Goal: Information Seeking & Learning: Learn about a topic

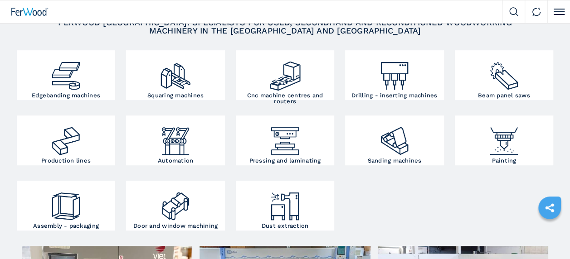
scroll to position [151, 0]
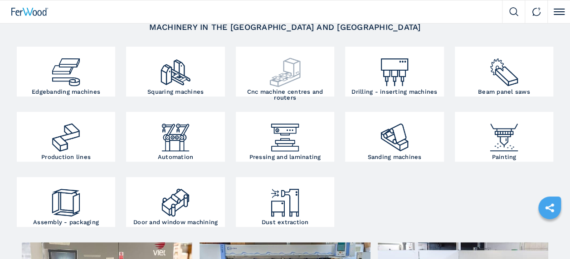
click at [291, 79] on img at bounding box center [284, 69] width 33 height 40
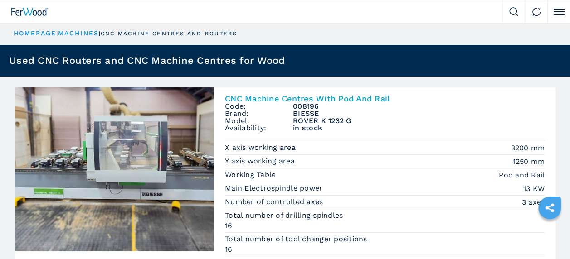
click at [513, 9] on img at bounding box center [513, 11] width 9 height 9
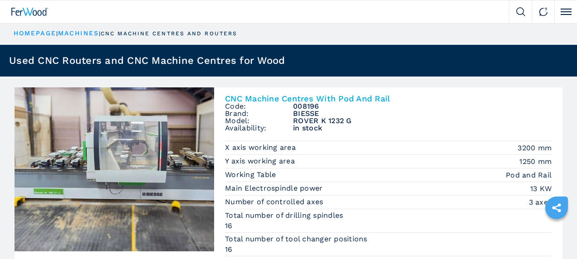
select select "**********"
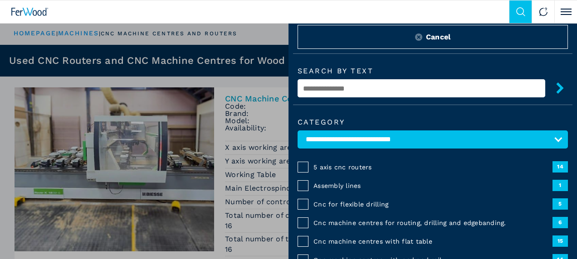
click at [350, 84] on input "text" at bounding box center [421, 88] width 248 height 18
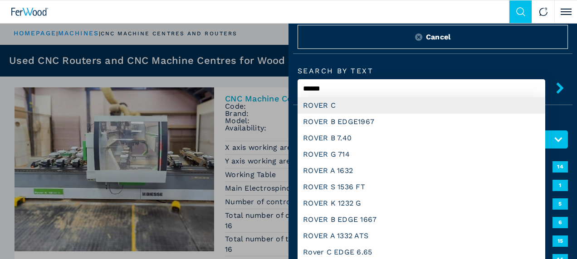
click at [342, 102] on div "ROVER C" at bounding box center [421, 105] width 248 height 16
type input "*******"
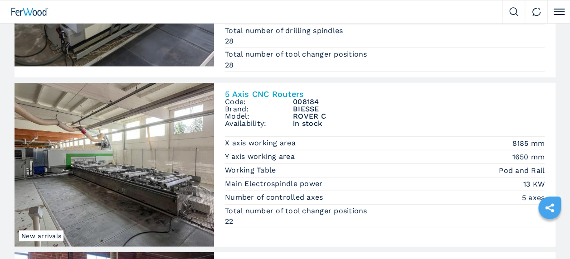
scroll to position [1155, 0]
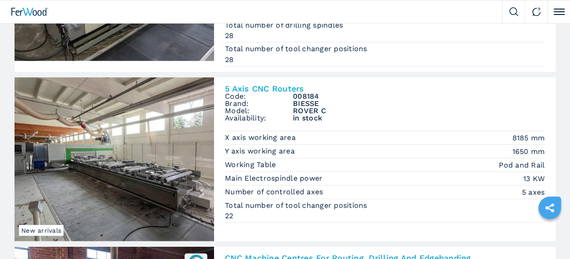
click at [125, 157] on img at bounding box center [114, 160] width 199 height 164
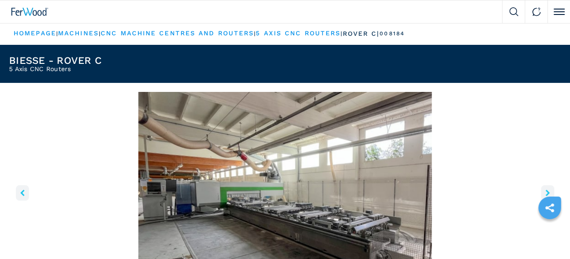
click at [306, 188] on img "Go to Slide 1" at bounding box center [285, 202] width 552 height 220
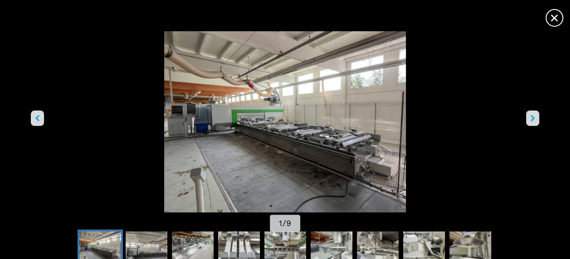
click at [293, 143] on img "Go to Slide 1" at bounding box center [285, 121] width 513 height 181
click at [533, 115] on icon "right-button" at bounding box center [532, 118] width 4 height 6
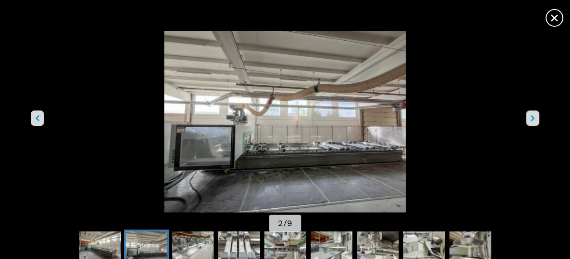
click at [533, 115] on icon "right-button" at bounding box center [532, 118] width 4 height 6
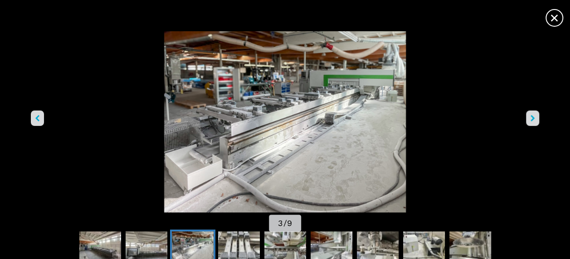
click at [533, 115] on icon "right-button" at bounding box center [532, 118] width 4 height 6
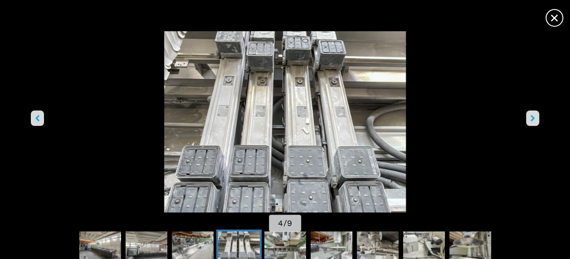
click at [533, 115] on icon "right-button" at bounding box center [532, 118] width 4 height 6
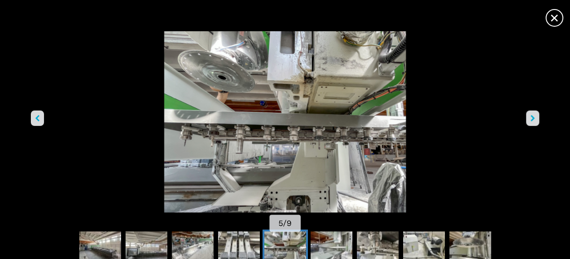
click at [45, 121] on img "Go to Slide 5" at bounding box center [285, 121] width 513 height 181
click at [33, 115] on button "left-button" at bounding box center [37, 118] width 13 height 15
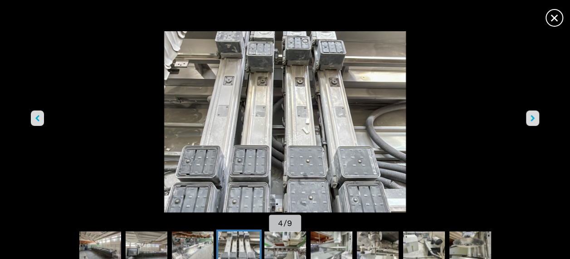
click at [529, 113] on button "right-button" at bounding box center [532, 118] width 13 height 15
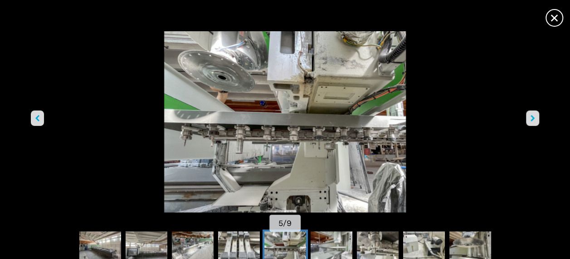
click at [527, 112] on button "right-button" at bounding box center [532, 118] width 13 height 15
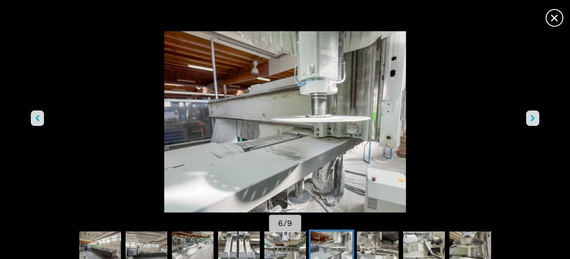
click at [532, 114] on button "right-button" at bounding box center [532, 118] width 13 height 15
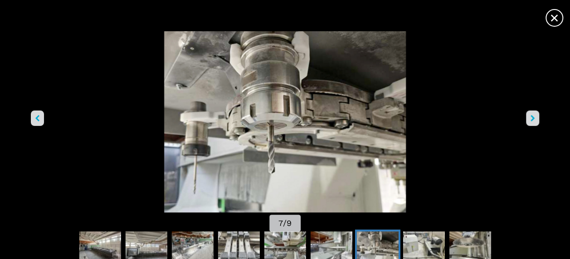
click at [532, 116] on icon "right-button" at bounding box center [532, 118] width 4 height 6
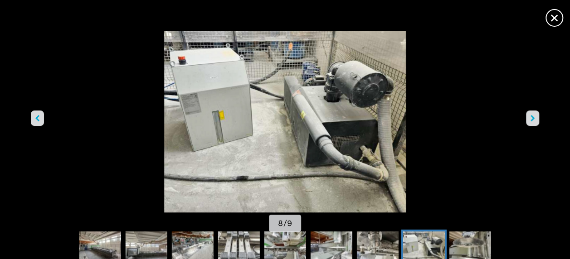
click at [532, 116] on icon "right-button" at bounding box center [532, 118] width 4 height 6
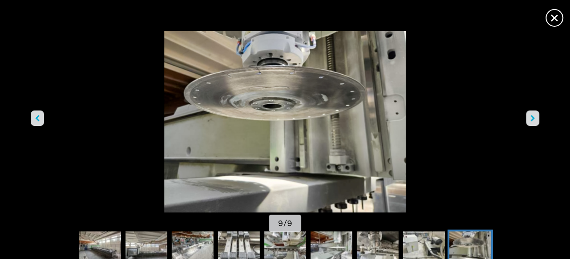
click at [532, 116] on icon "right-button" at bounding box center [532, 118] width 4 height 6
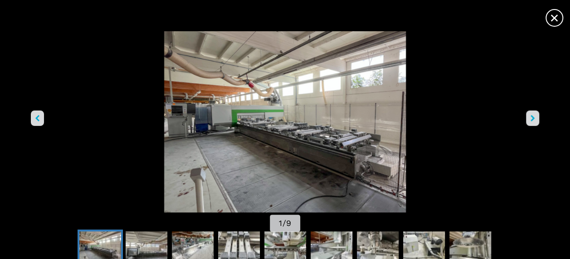
click at [281, 149] on img "Go to Slide 1" at bounding box center [285, 121] width 513 height 181
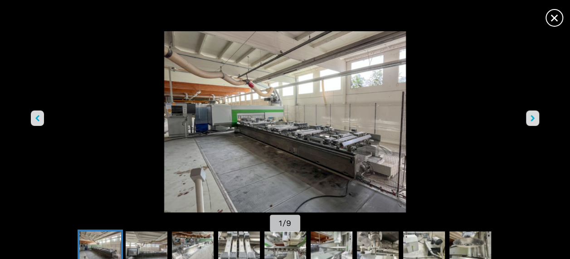
click at [281, 149] on img "Go to Slide 1" at bounding box center [285, 121] width 513 height 181
